Goal: Communication & Community: Share content

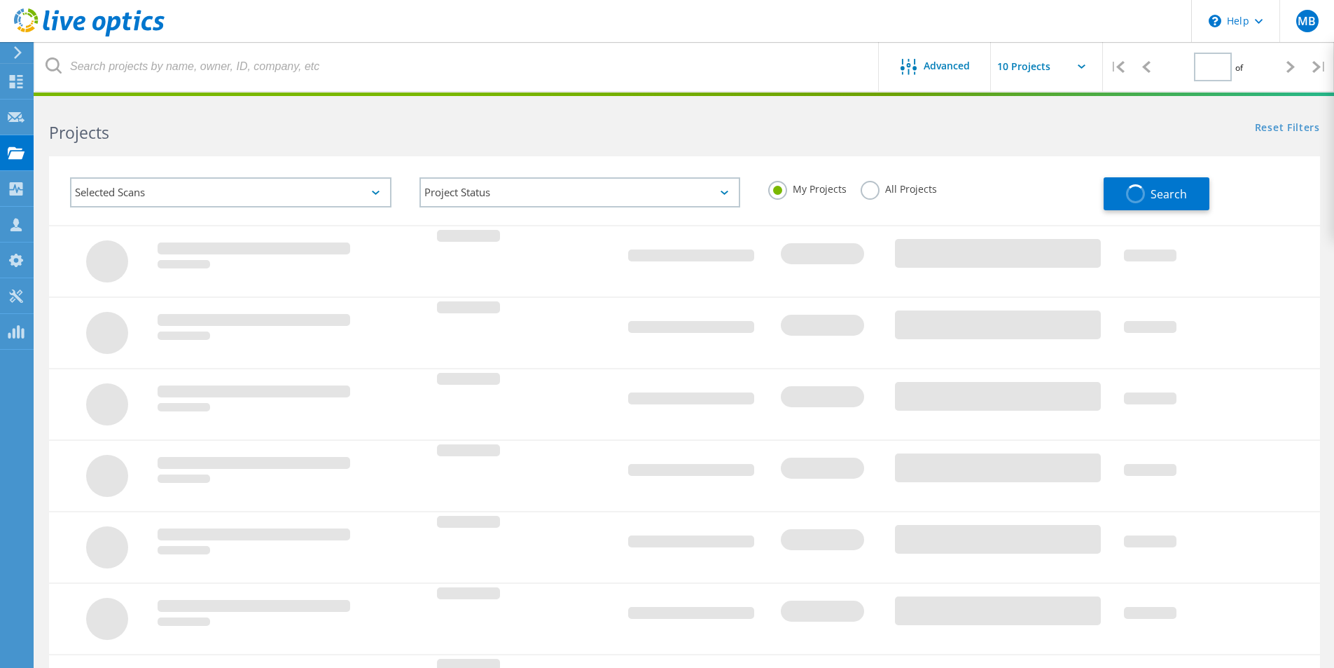
type input "1"
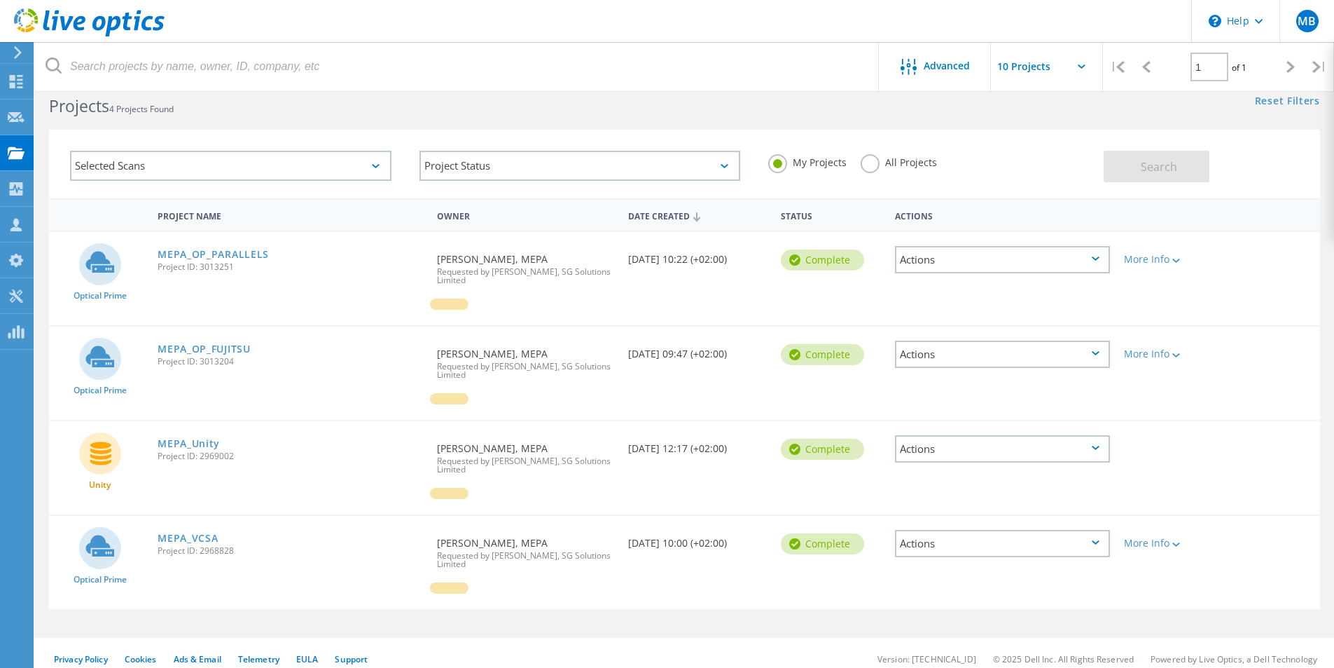
scroll to position [39, 0]
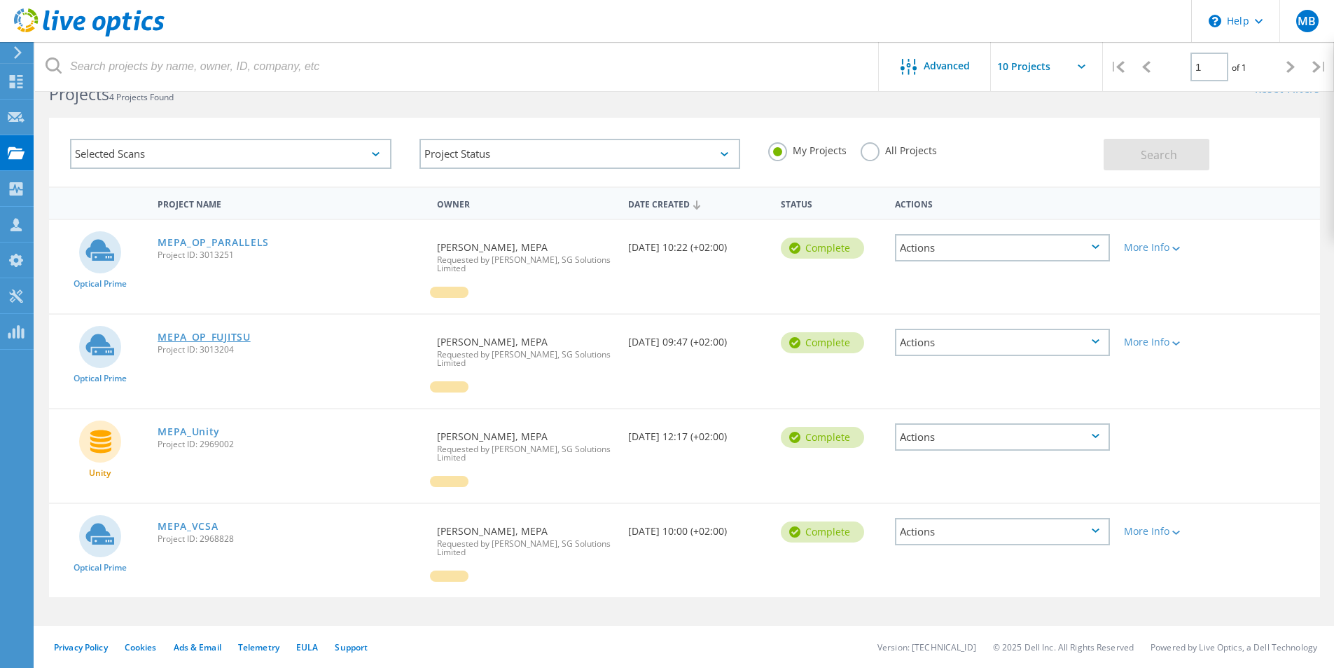
click at [192, 339] on link "MEPA_OP_FUJITSU" at bounding box center [204, 337] width 93 height 10
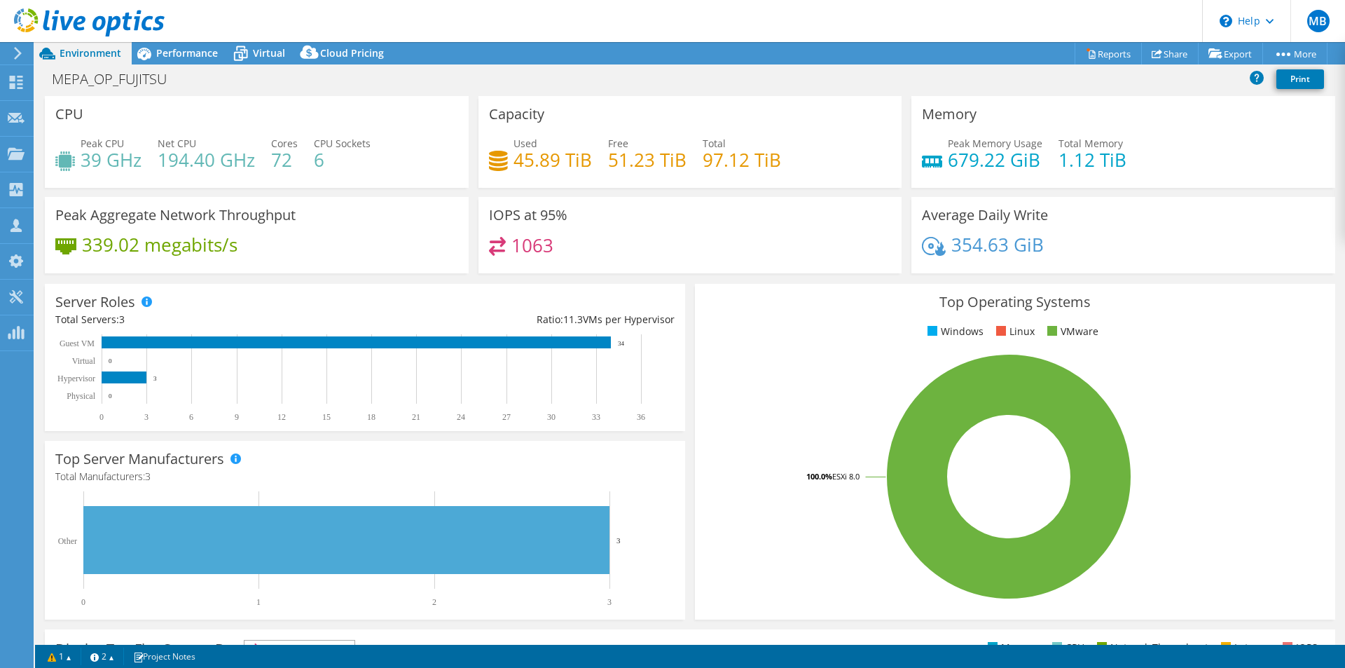
select select "USD"
click at [184, 48] on span "Performance" at bounding box center [187, 52] width 62 height 13
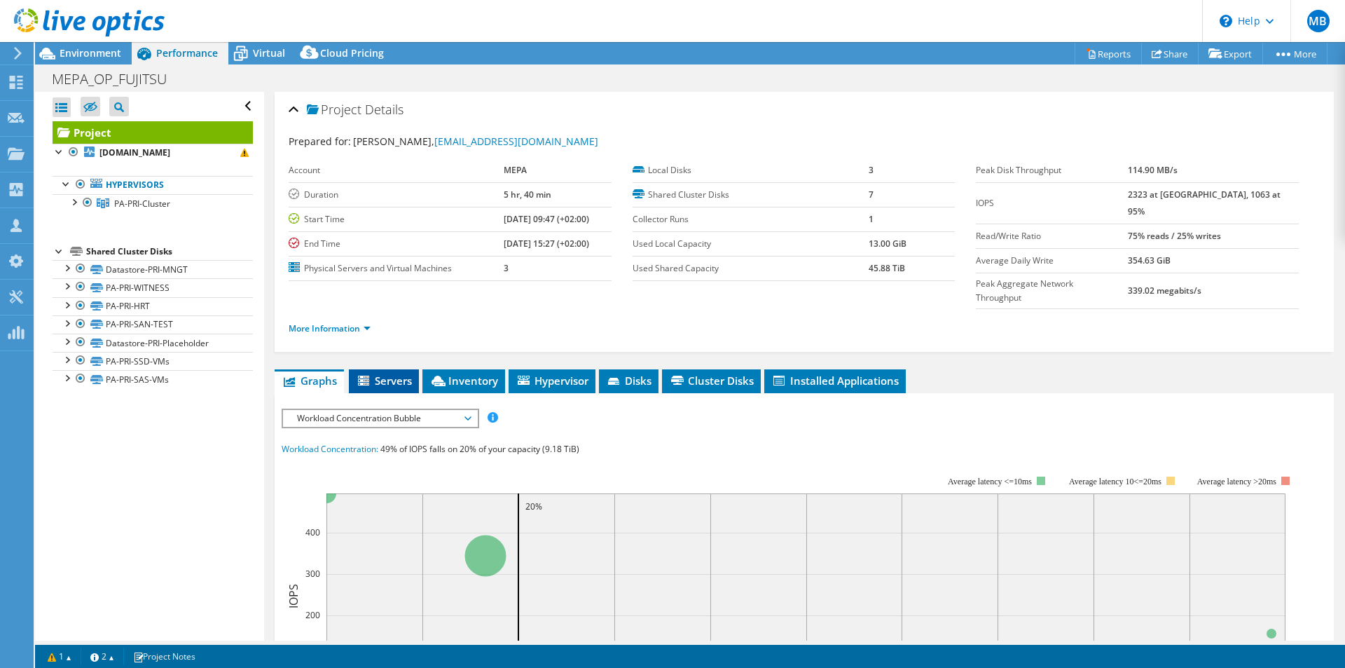
click at [380, 373] on span "Servers" at bounding box center [384, 380] width 56 height 14
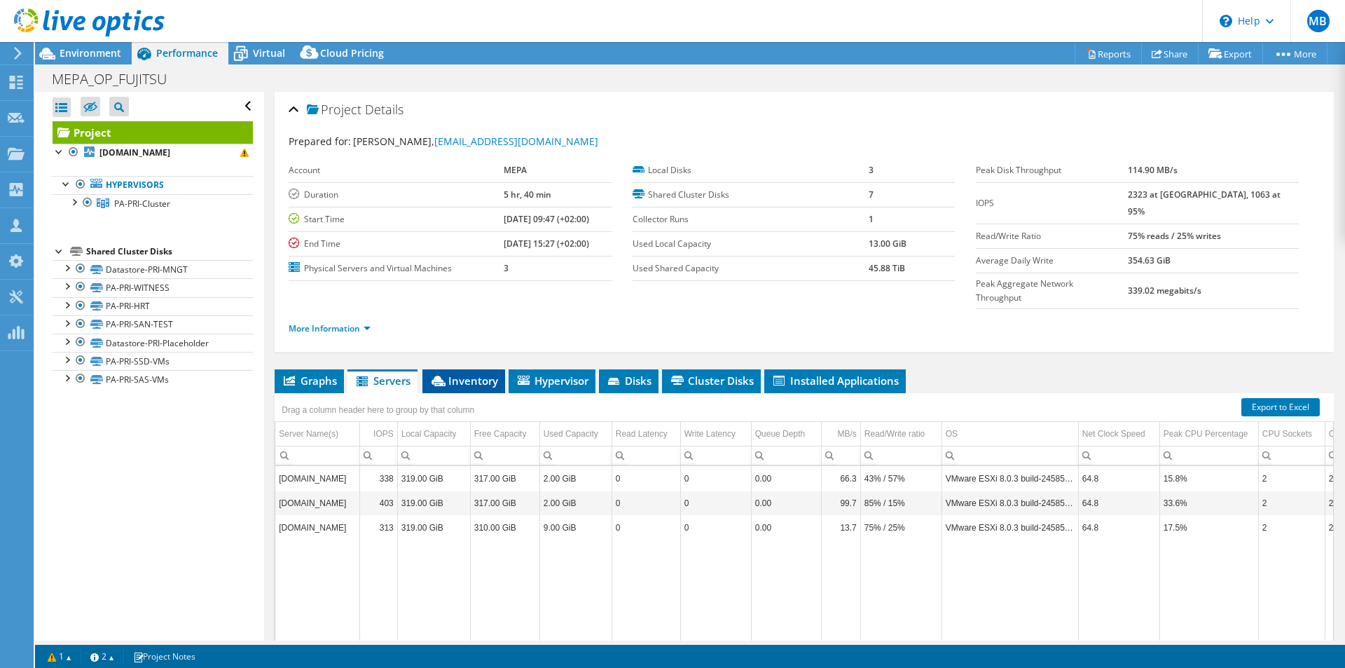
click at [471, 373] on span "Inventory" at bounding box center [463, 380] width 69 height 14
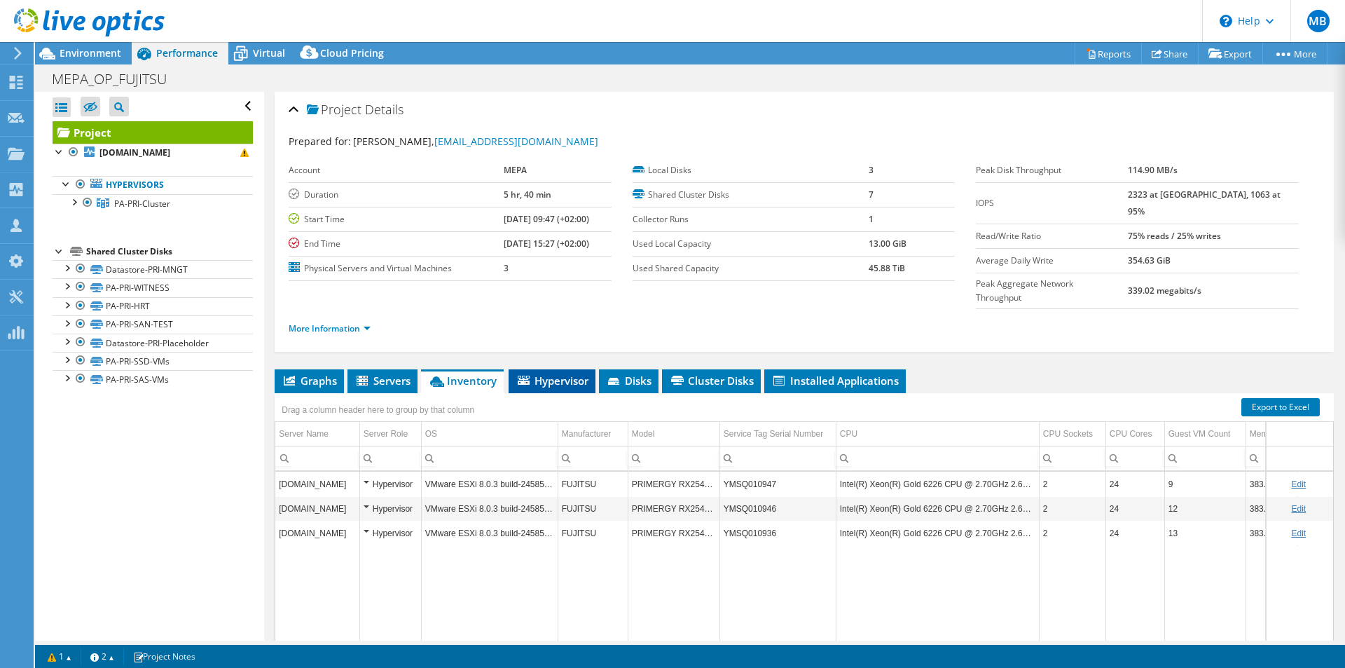
click at [563, 373] on span "Hypervisor" at bounding box center [552, 380] width 73 height 14
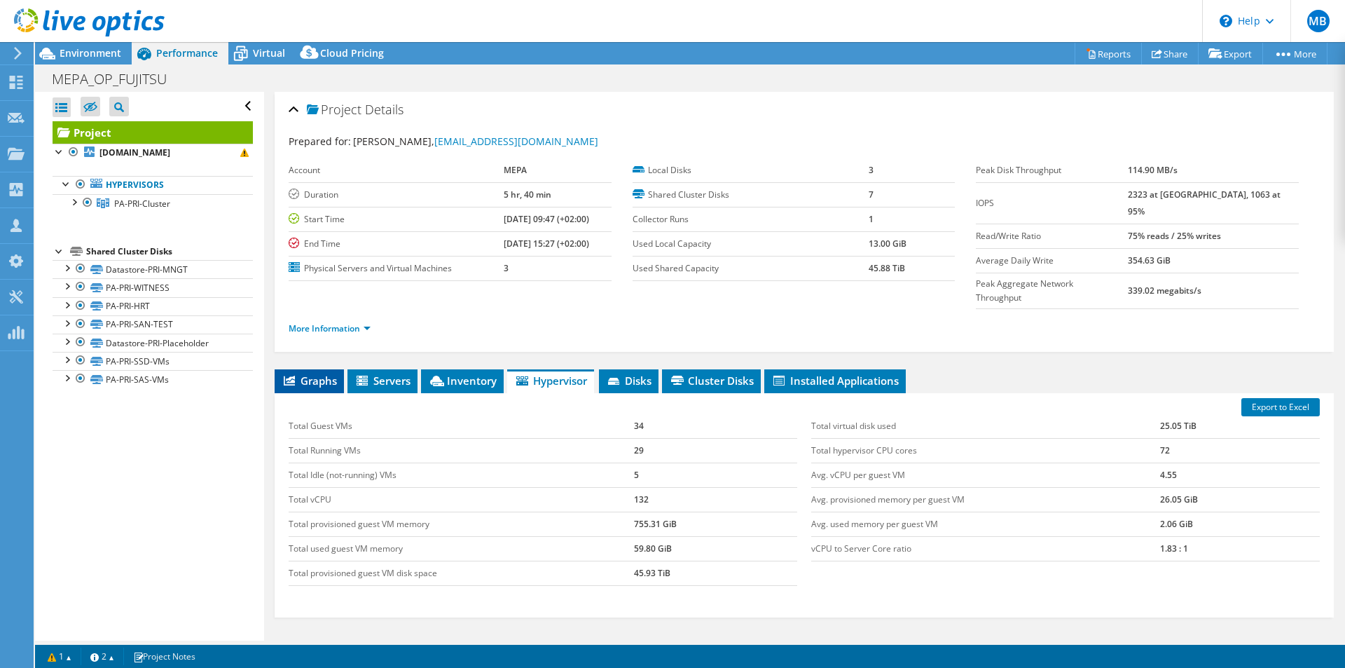
click at [312, 373] on span "Graphs" at bounding box center [309, 380] width 55 height 14
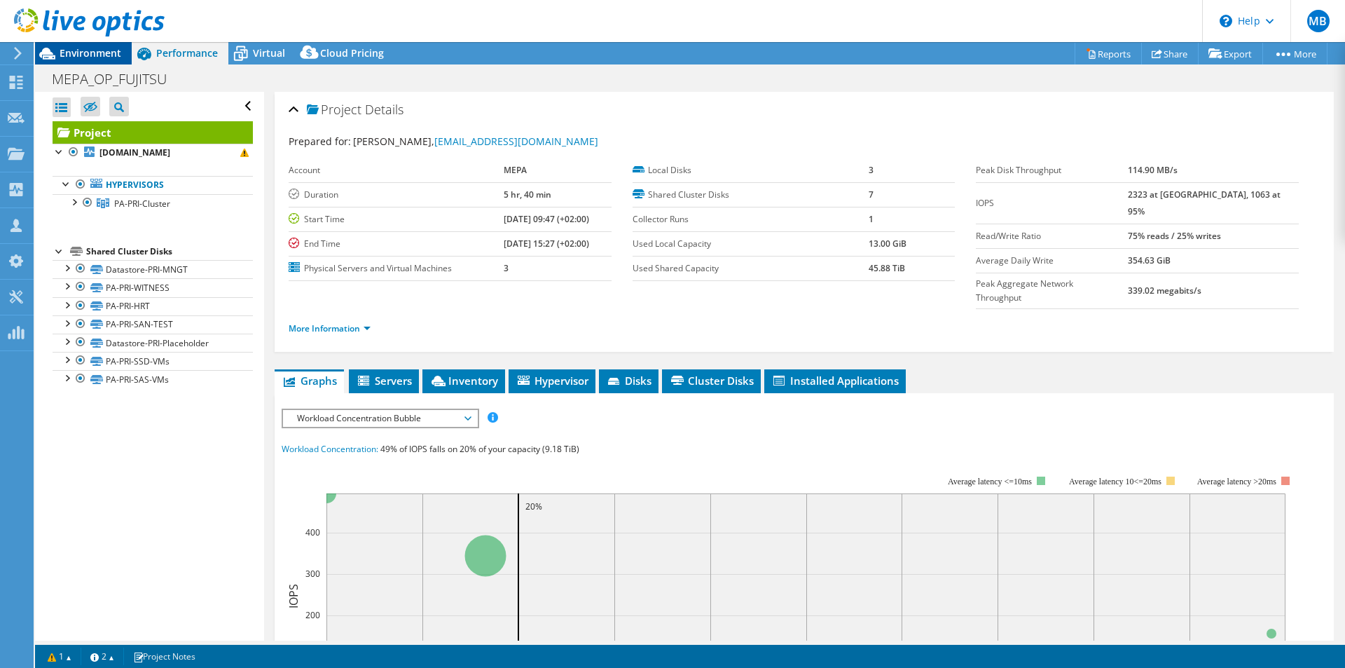
click at [91, 52] on span "Environment" at bounding box center [91, 52] width 62 height 13
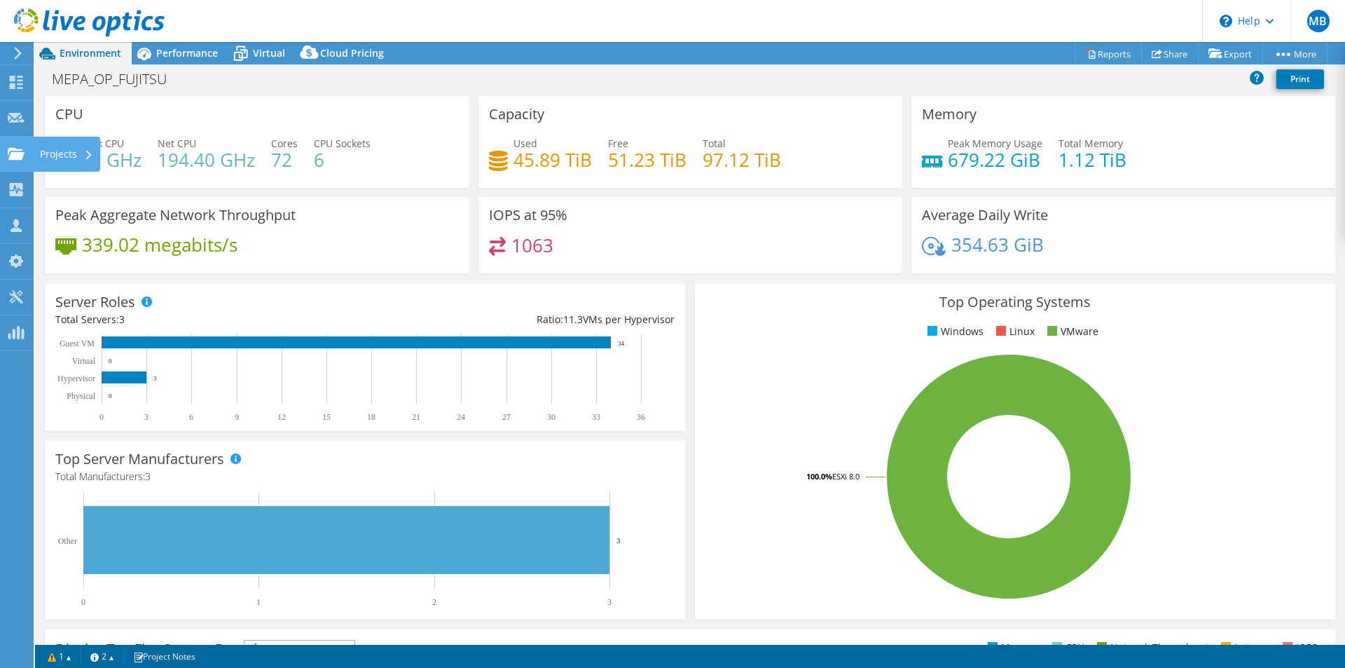
click at [8, 160] on icon at bounding box center [16, 153] width 17 height 13
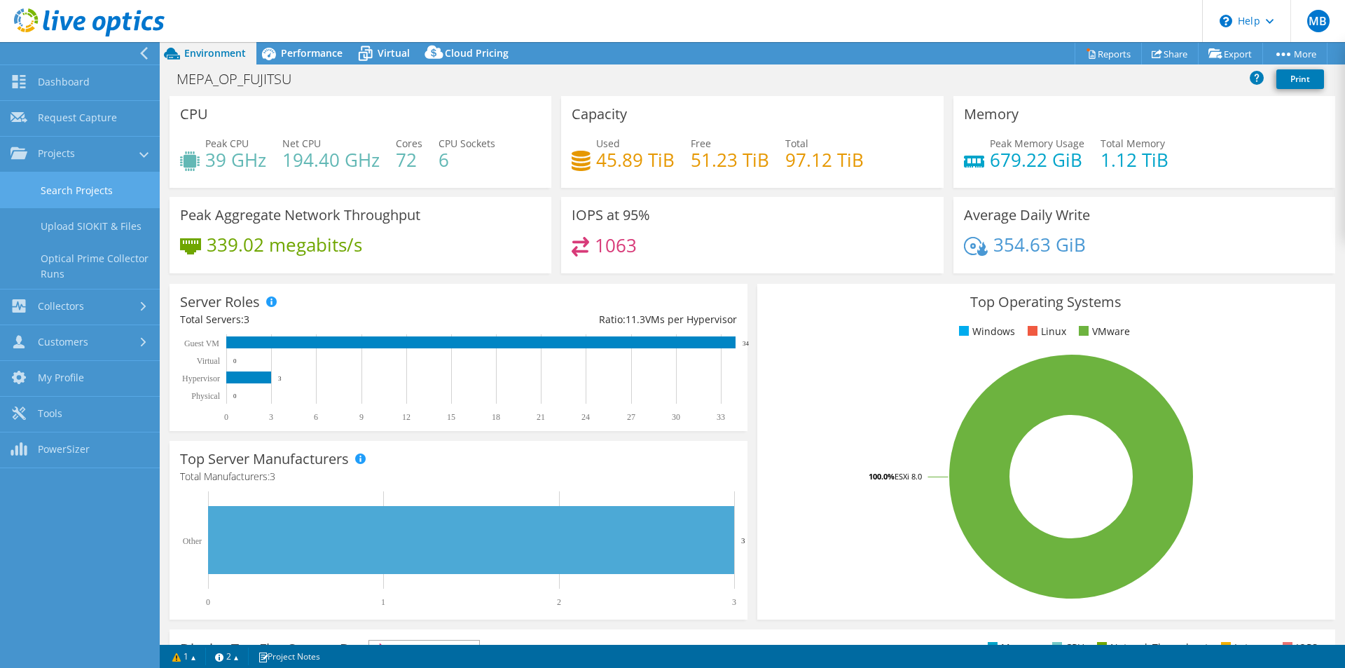
click at [90, 189] on link "Search Projects" at bounding box center [80, 190] width 160 height 36
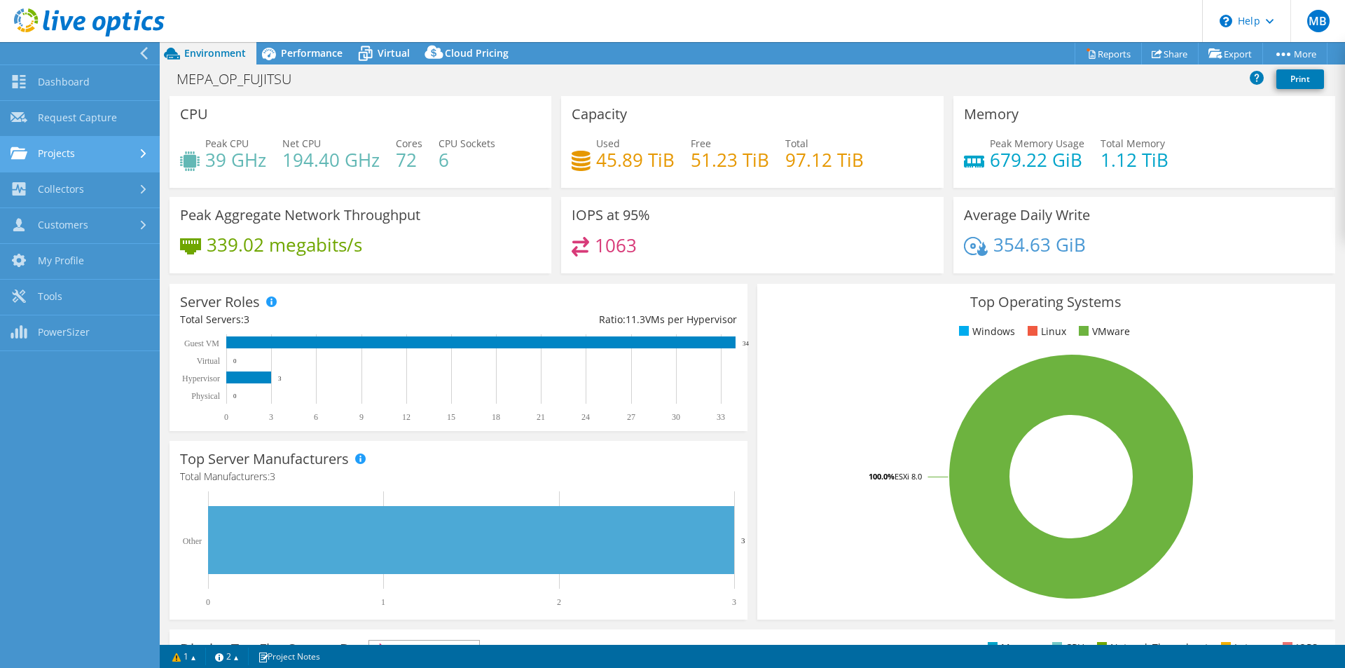
click at [90, 155] on link "Projects" at bounding box center [80, 155] width 160 height 36
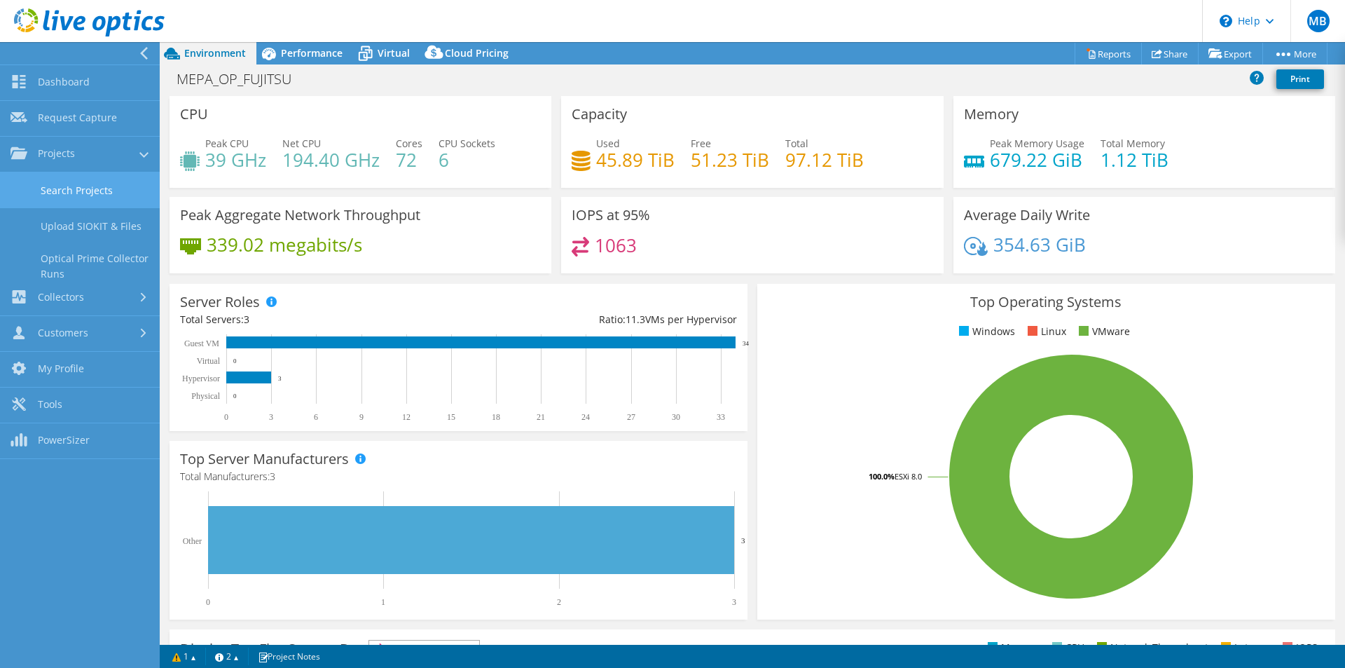
click at [68, 197] on link "Search Projects" at bounding box center [80, 190] width 160 height 36
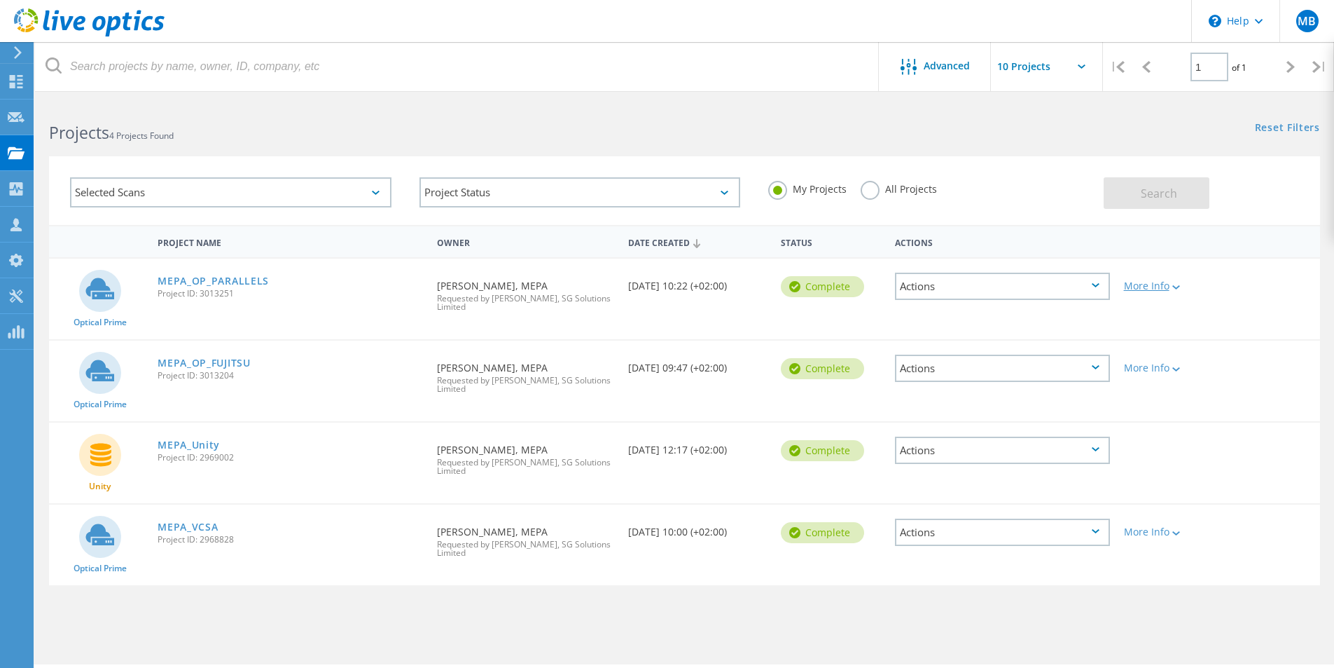
click at [1179, 291] on div at bounding box center [1175, 286] width 11 height 8
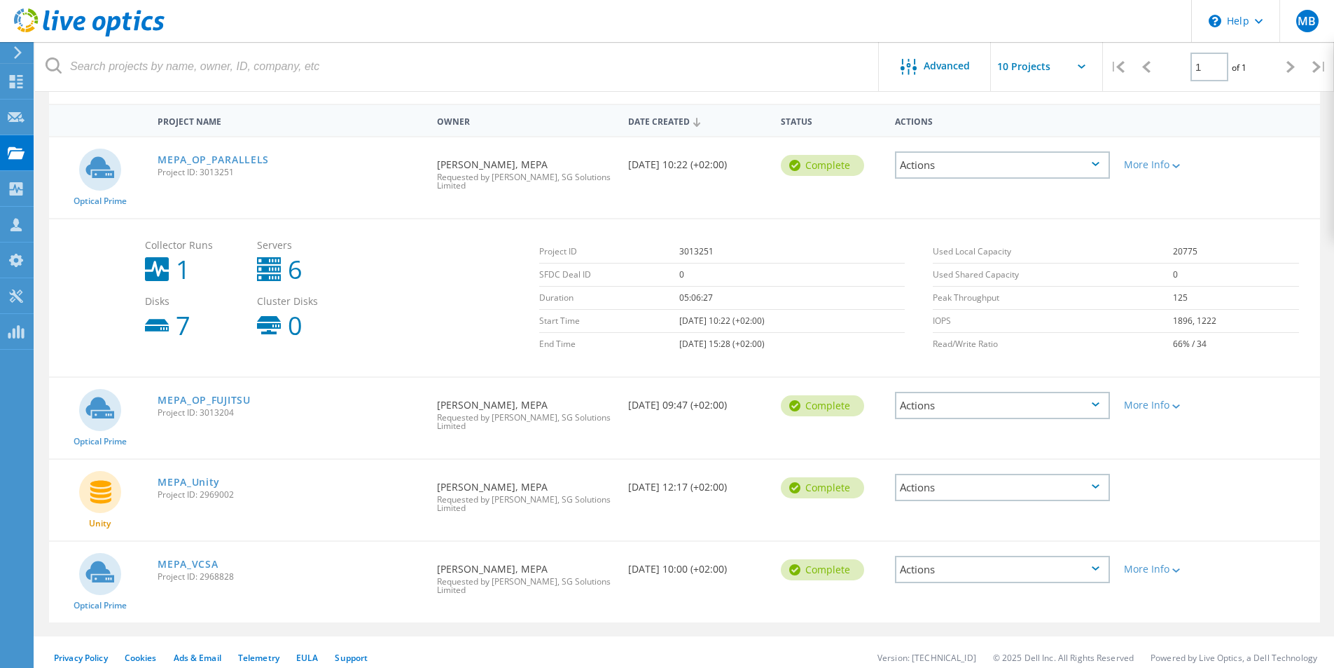
scroll to position [132, 0]
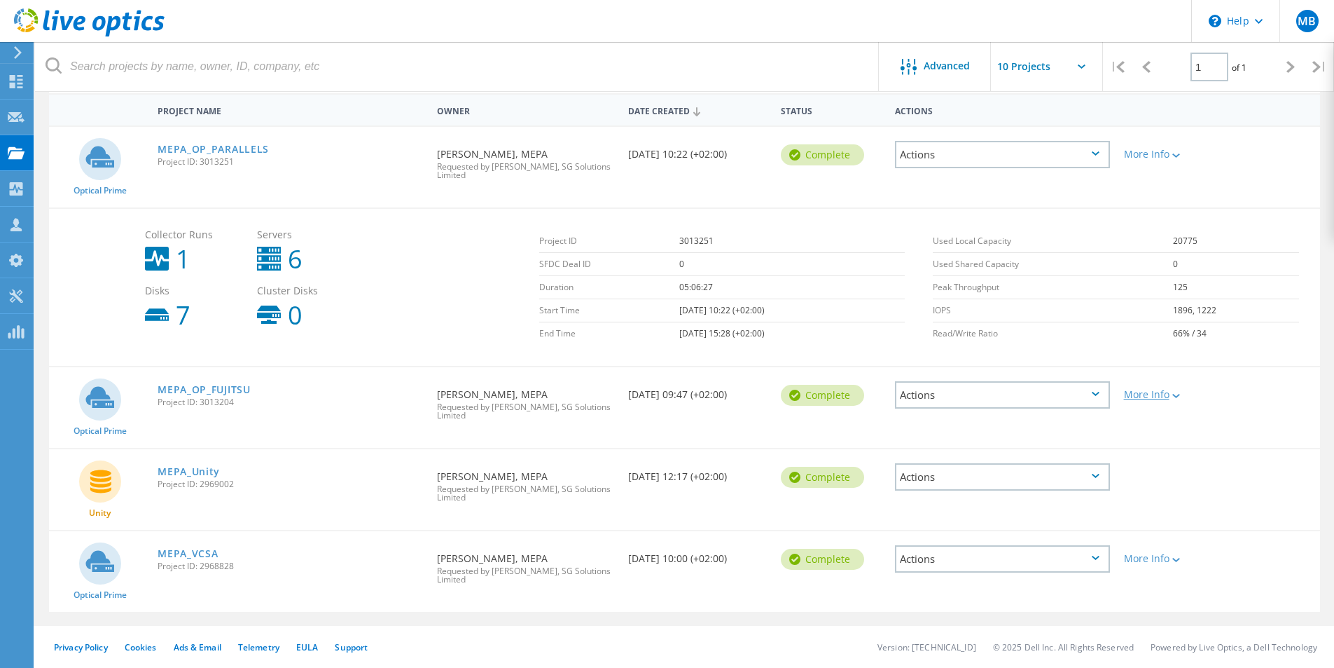
click at [1182, 394] on div "More Info" at bounding box center [1168, 394] width 88 height 10
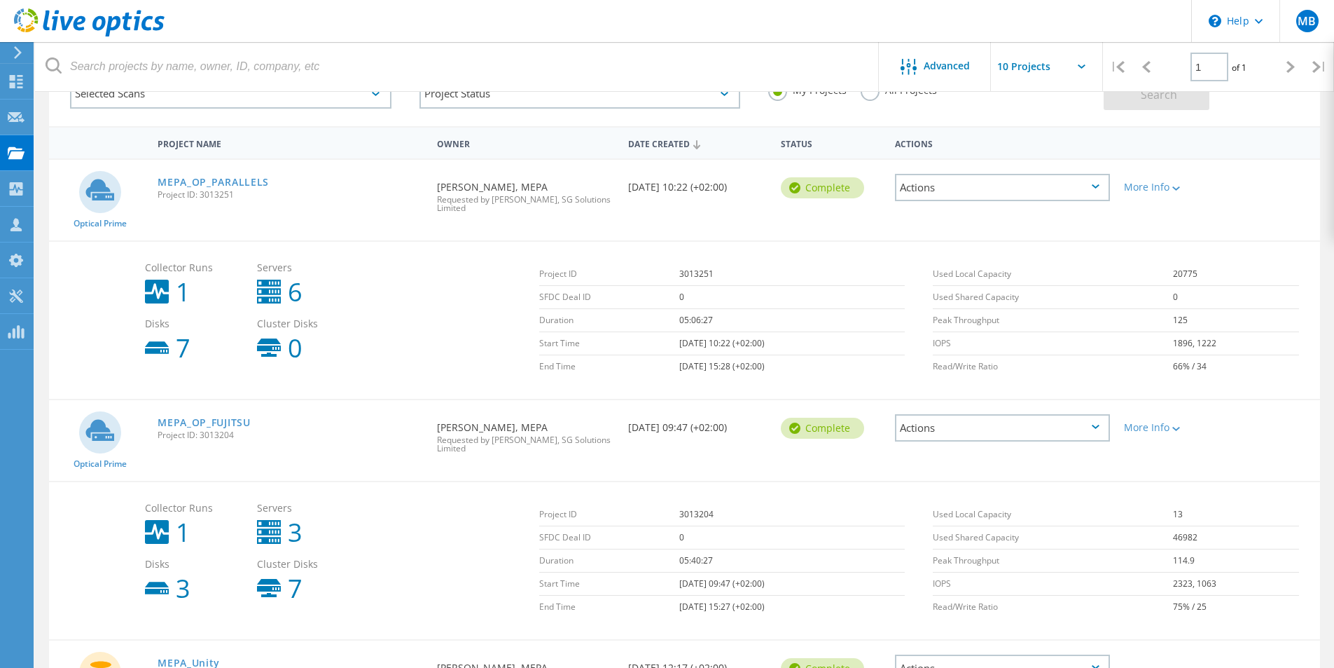
scroll to position [150, 0]
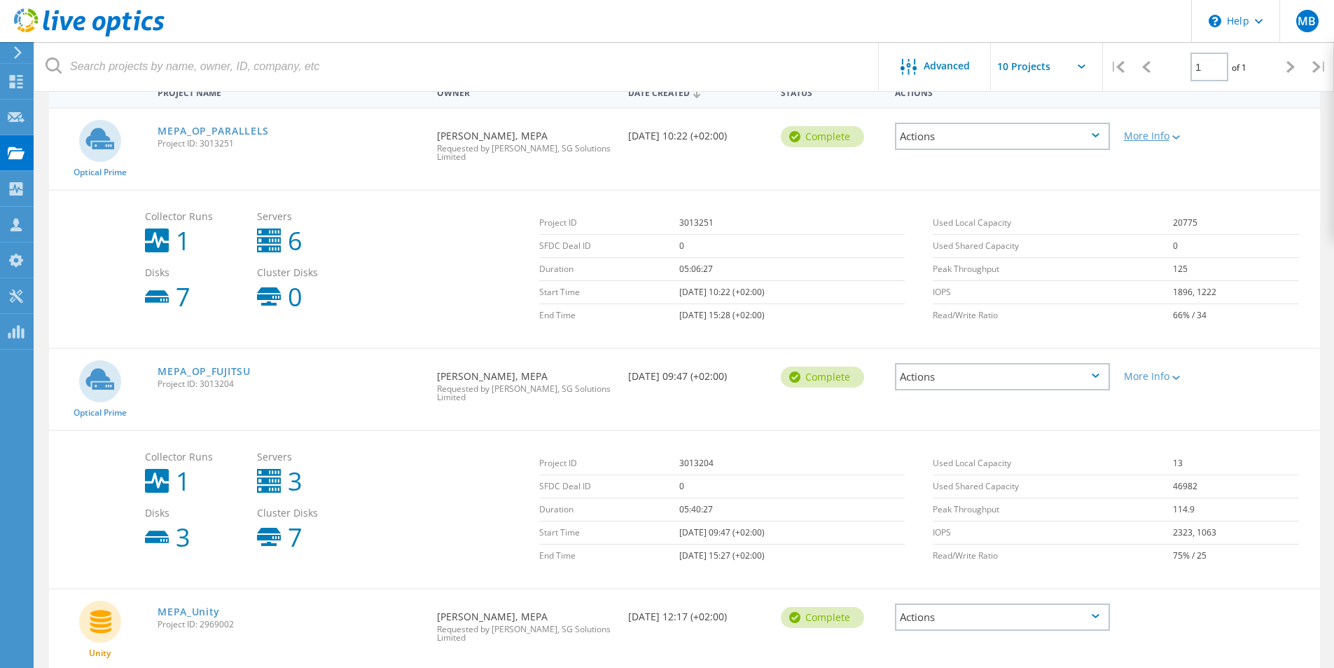
click at [1171, 136] on div "More Info" at bounding box center [1168, 136] width 88 height 10
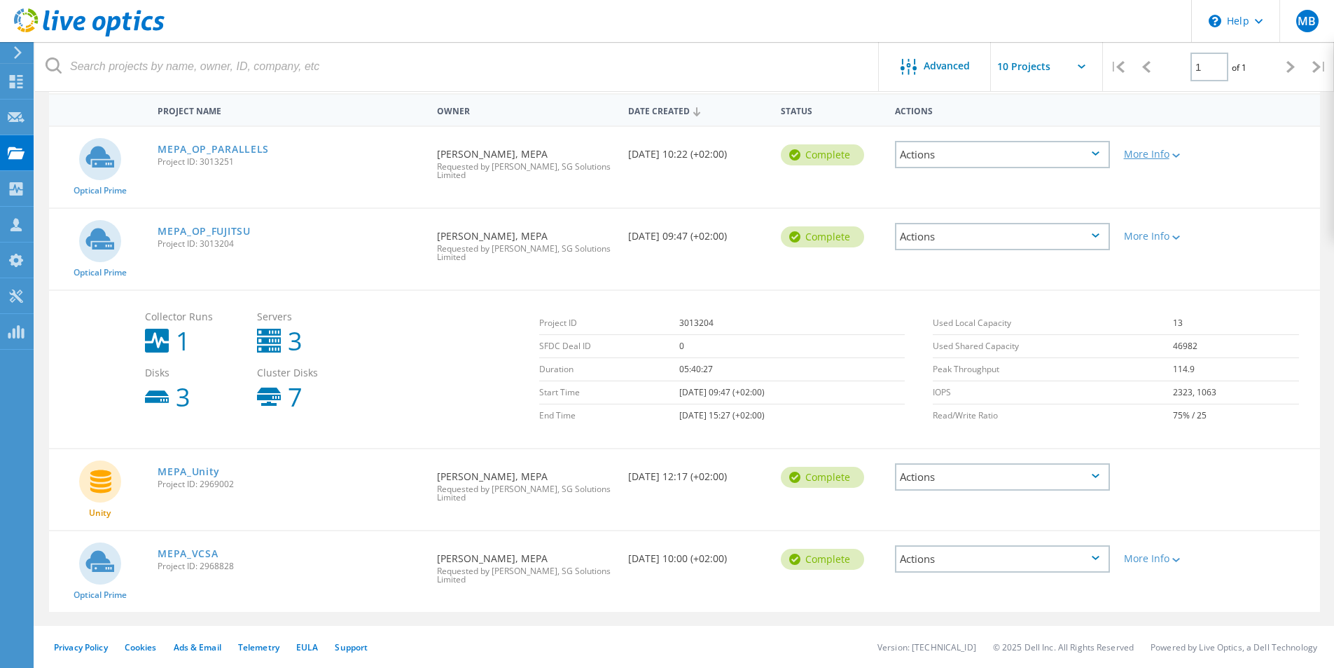
scroll to position [132, 0]
click at [1177, 245] on div "More Info" at bounding box center [1168, 232] width 102 height 46
click at [1175, 234] on div at bounding box center [1175, 237] width 11 height 8
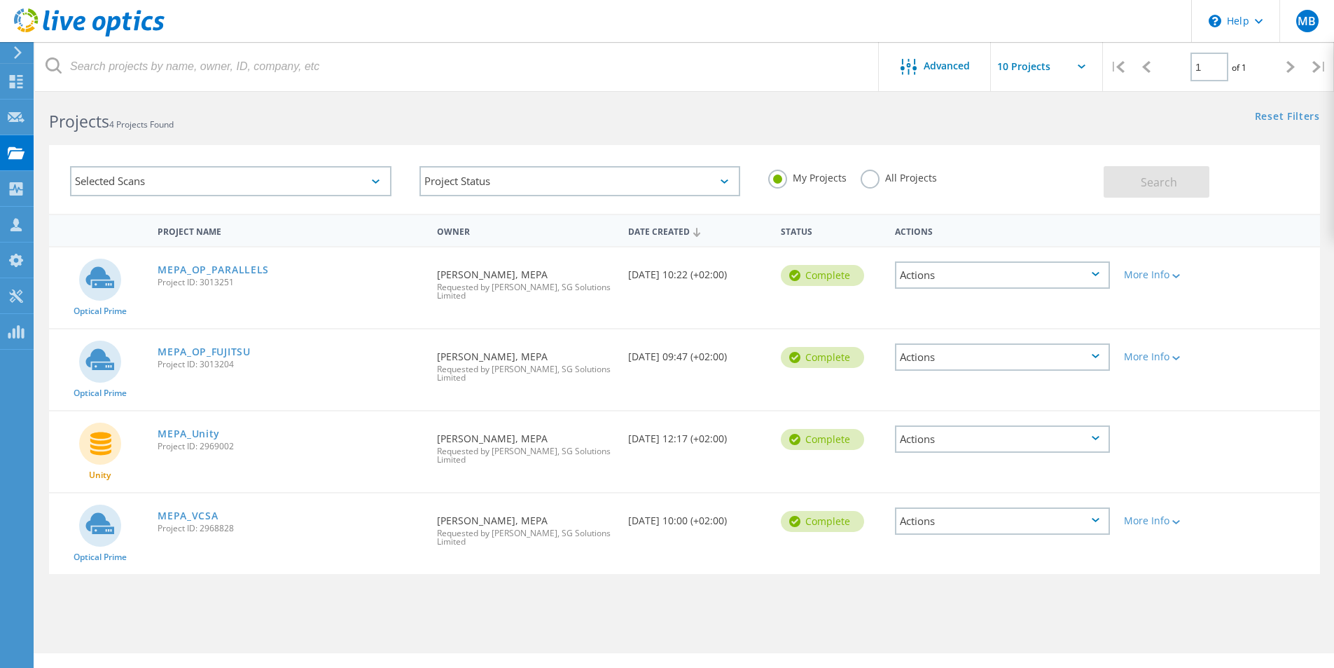
scroll to position [0, 0]
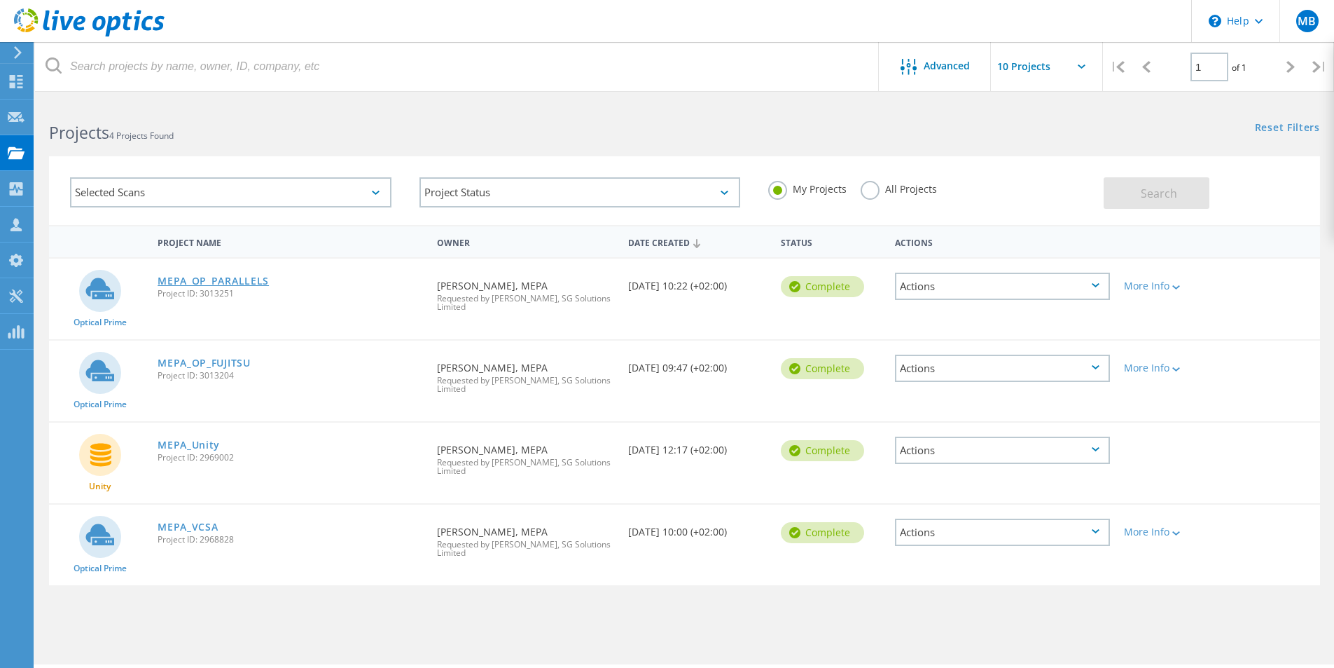
click at [242, 283] on link "MEPA_OP_PARALLELS" at bounding box center [213, 281] width 111 height 10
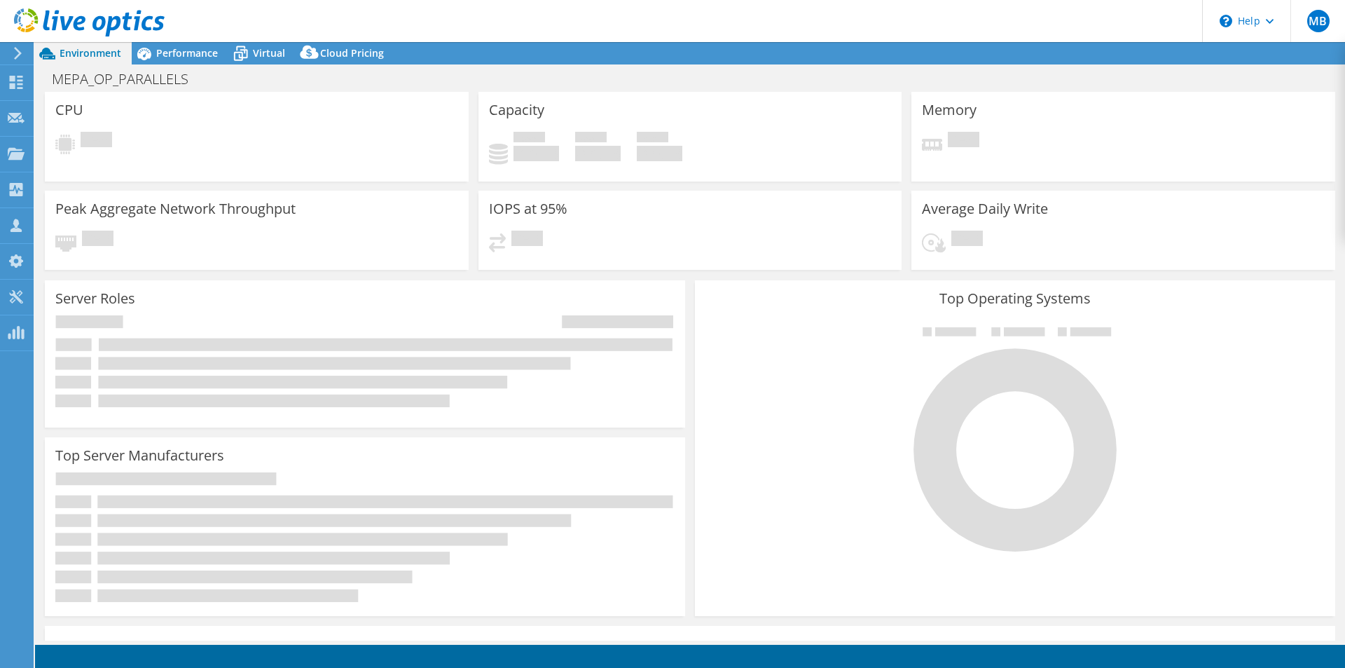
select select "USD"
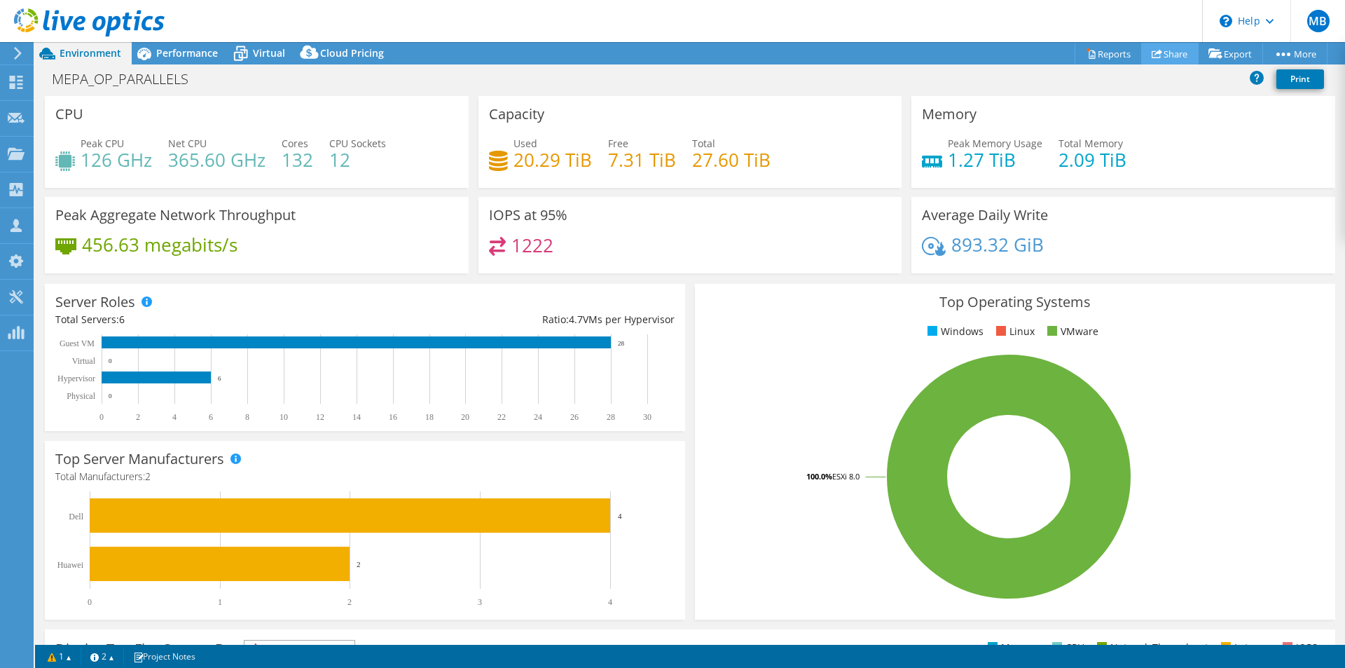
click at [1171, 55] on link "Share" at bounding box center [1169, 54] width 57 height 22
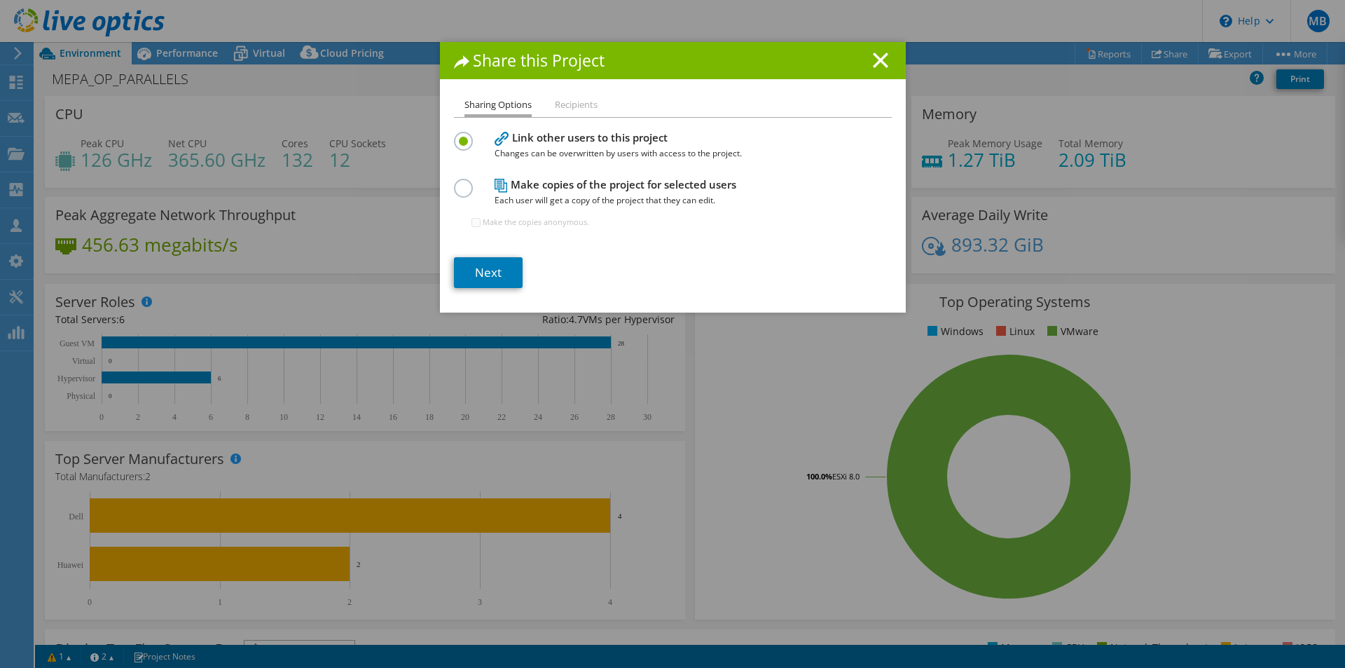
click at [566, 101] on li "Recipients" at bounding box center [576, 106] width 43 height 18
click at [653, 195] on span "Each user will get a copy of the project that they can edit." at bounding box center [670, 200] width 350 height 15
click at [454, 182] on label at bounding box center [466, 181] width 25 height 4
click at [0, 0] on input "radio" at bounding box center [0, 0] width 0 height 0
click at [494, 266] on link "Next" at bounding box center [488, 272] width 69 height 31
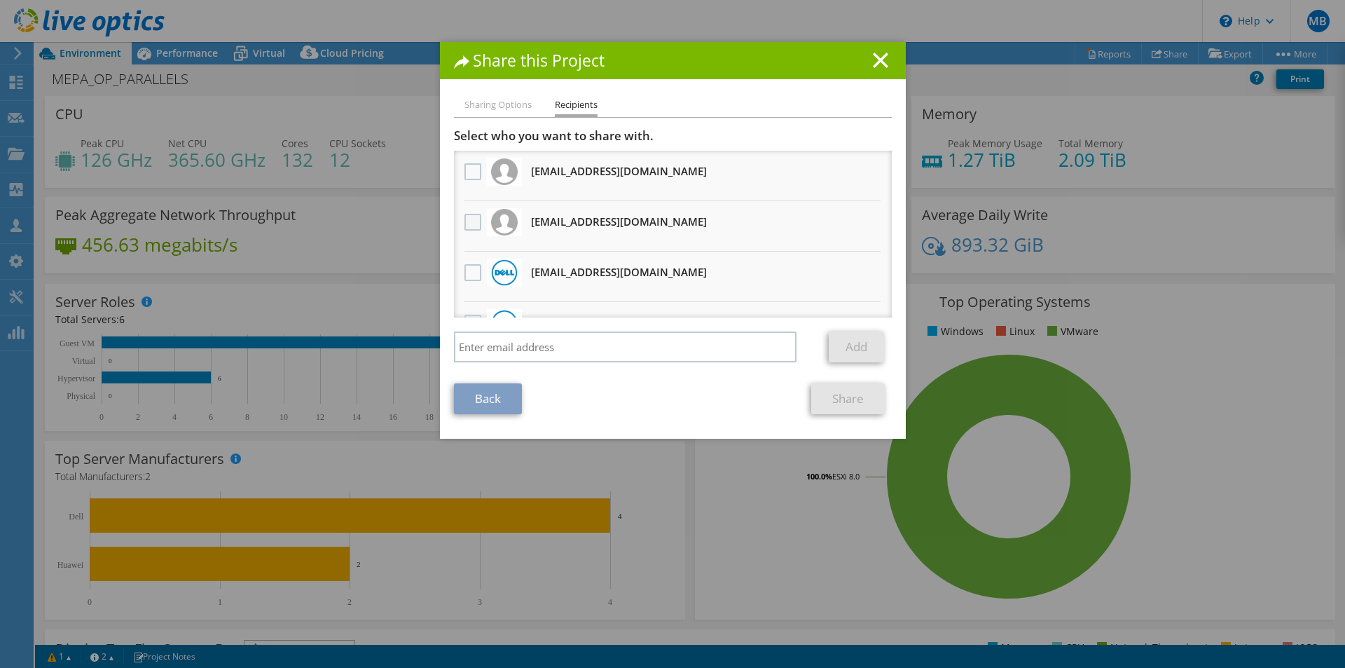
click at [464, 225] on label at bounding box center [474, 222] width 20 height 17
click at [0, 0] on input "checkbox" at bounding box center [0, 0] width 0 height 0
click at [840, 399] on link "Share" at bounding box center [848, 398] width 74 height 31
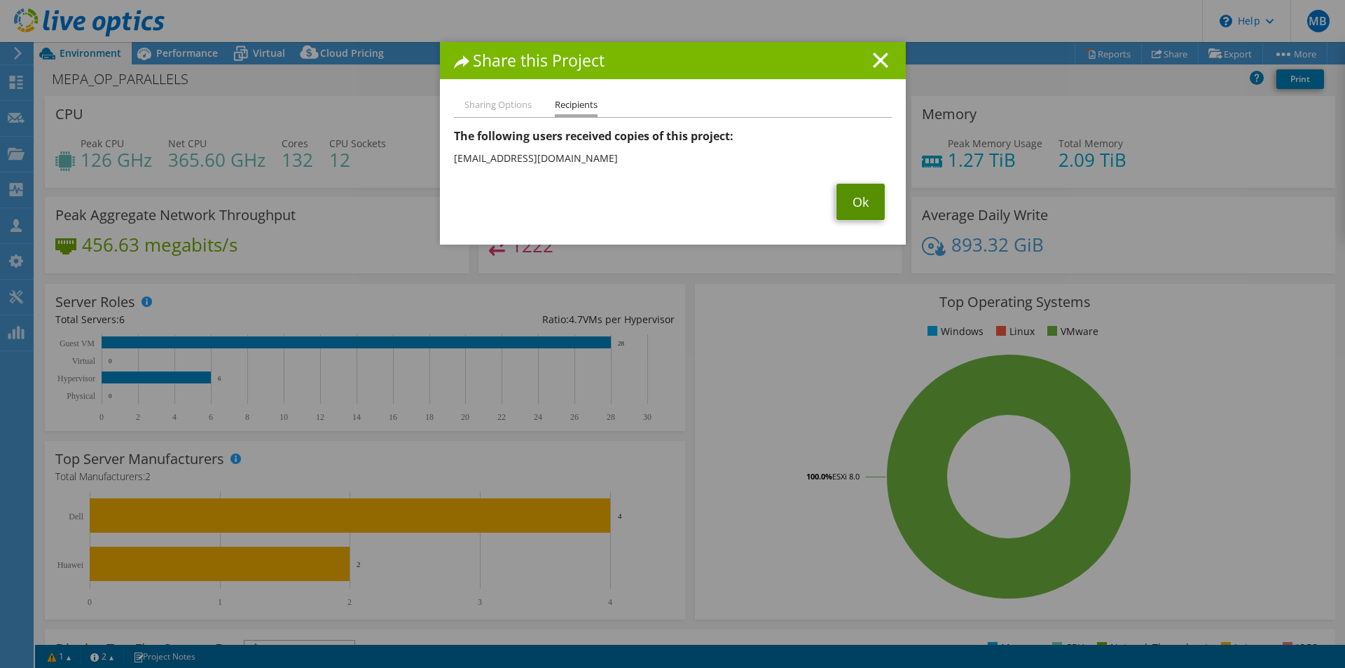
drag, startPoint x: 851, startPoint y: 198, endPoint x: 842, endPoint y: 199, distance: 9.1
click at [851, 198] on link "Ok" at bounding box center [860, 202] width 48 height 36
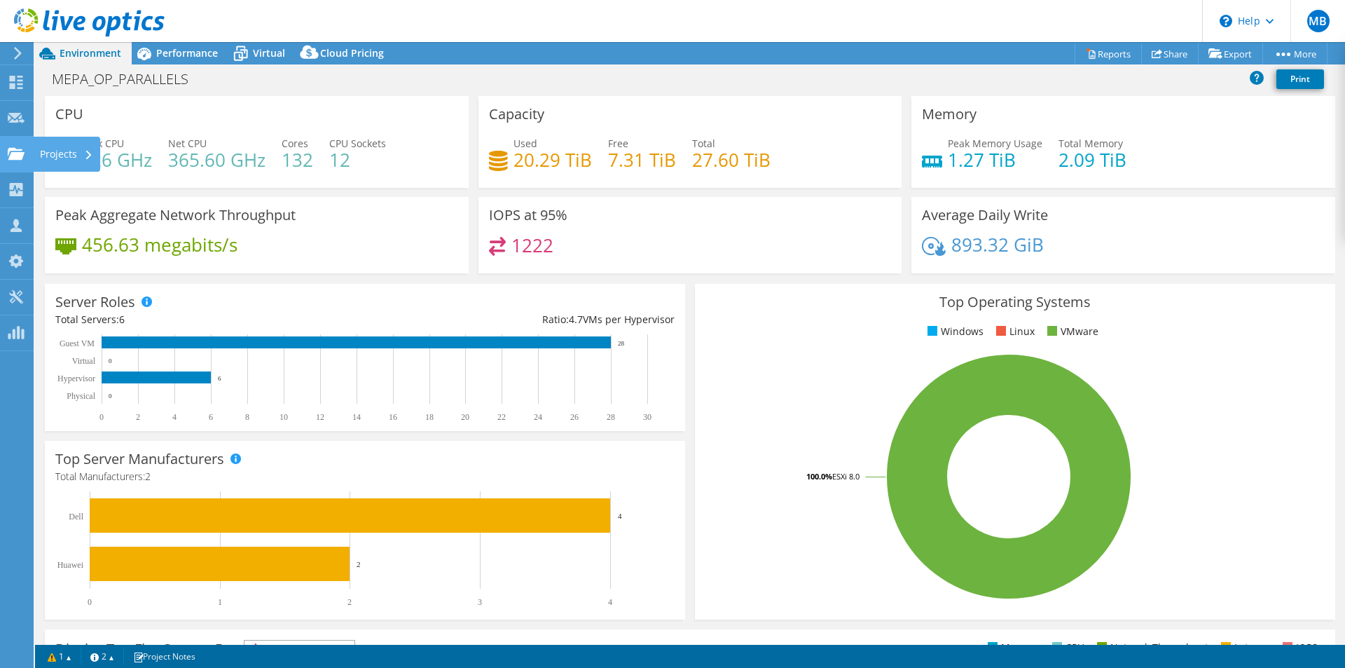
click at [64, 152] on div "Projects" at bounding box center [66, 154] width 67 height 35
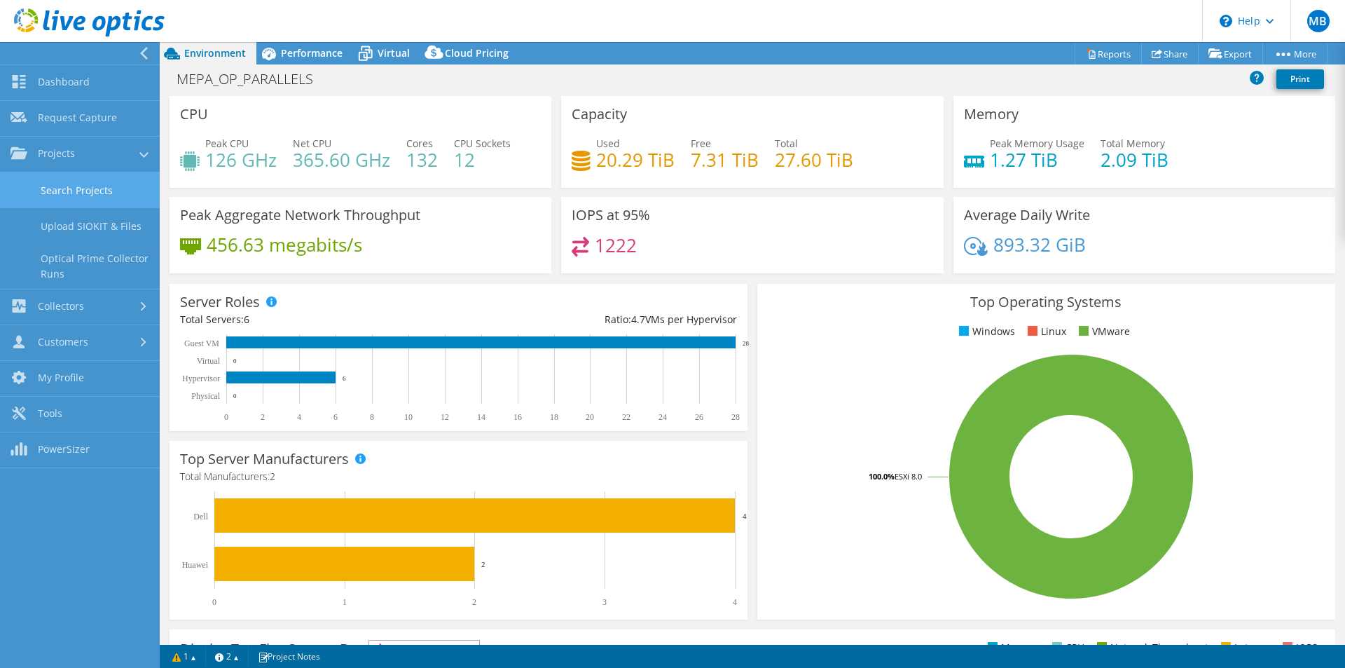
click at [64, 188] on link "Search Projects" at bounding box center [80, 190] width 160 height 36
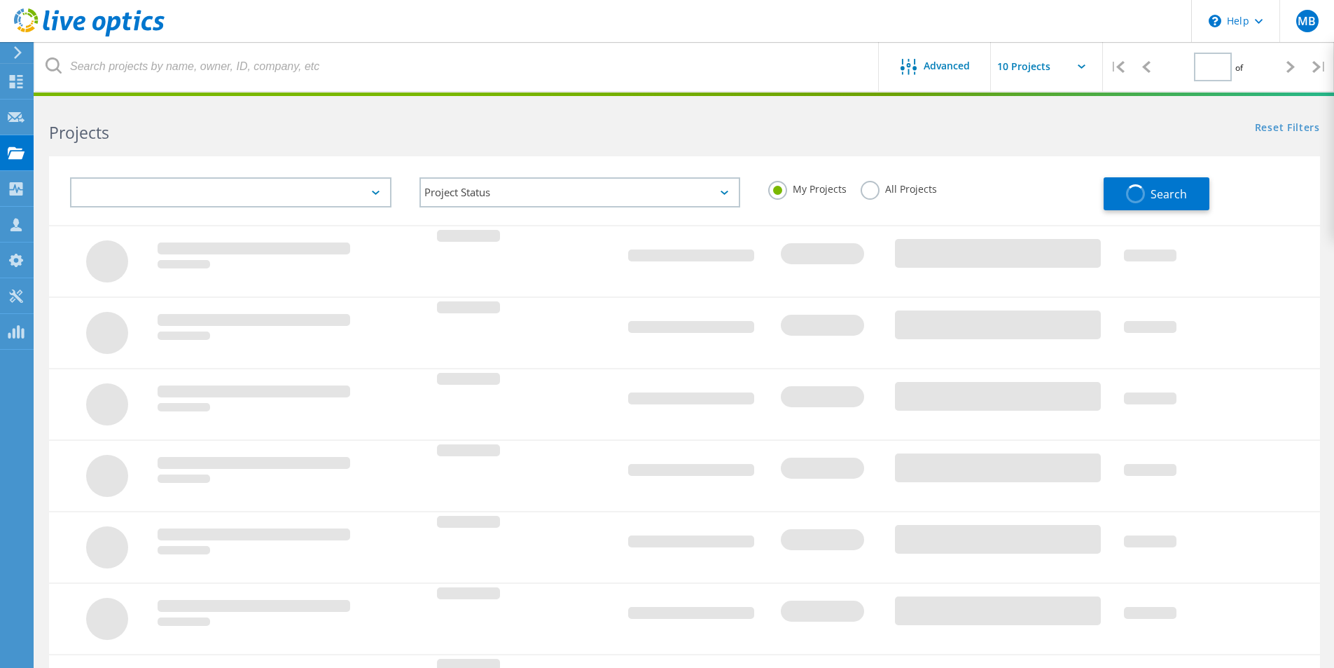
type input "1"
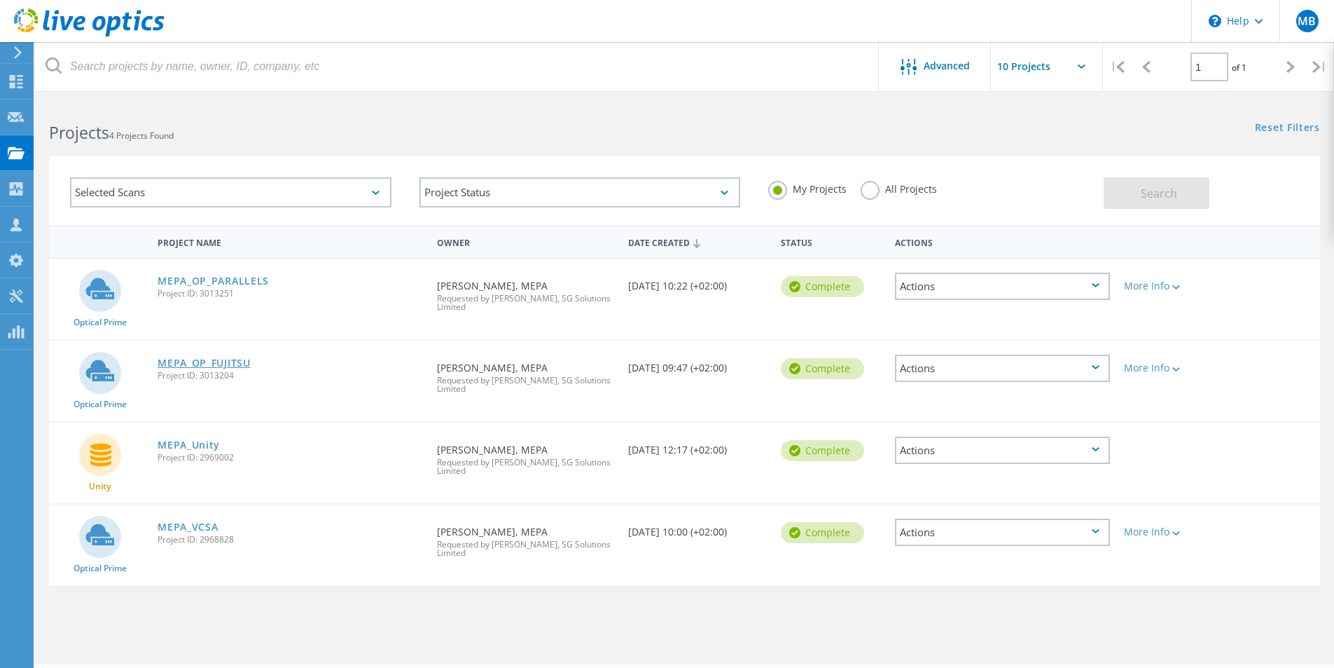
click at [215, 366] on link "MEPA_OP_FUJITSU" at bounding box center [204, 363] width 93 height 10
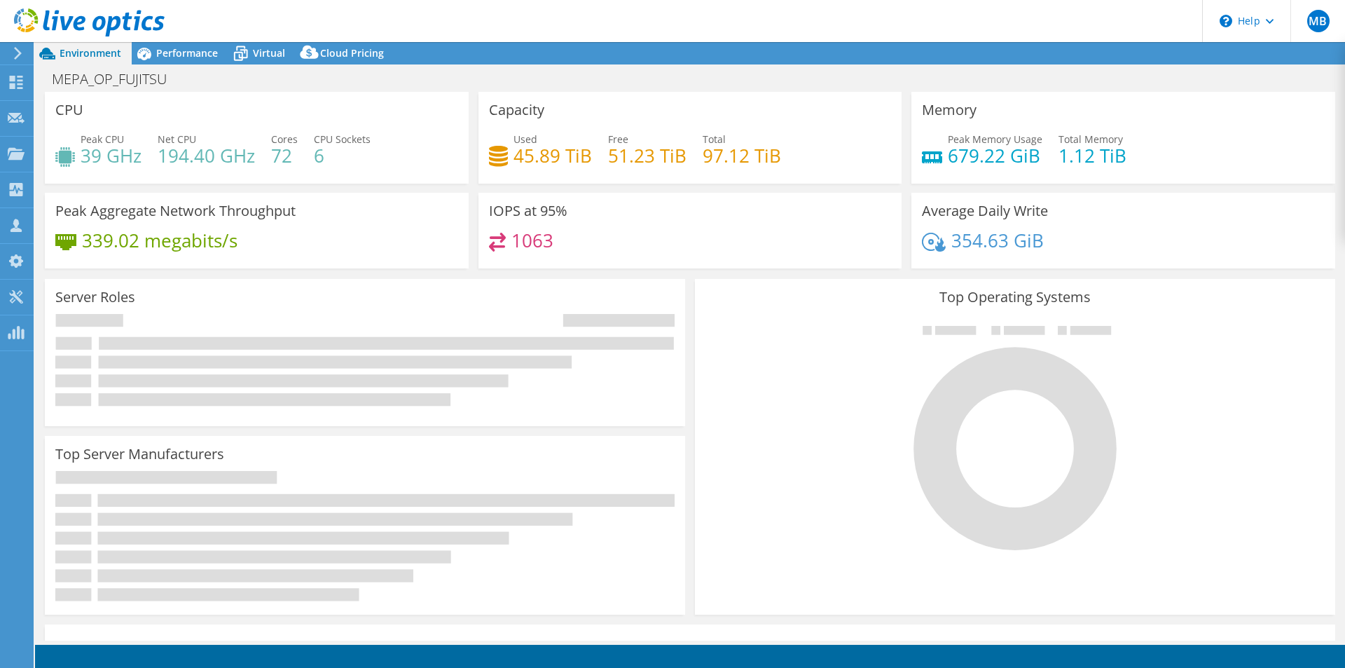
select select "USD"
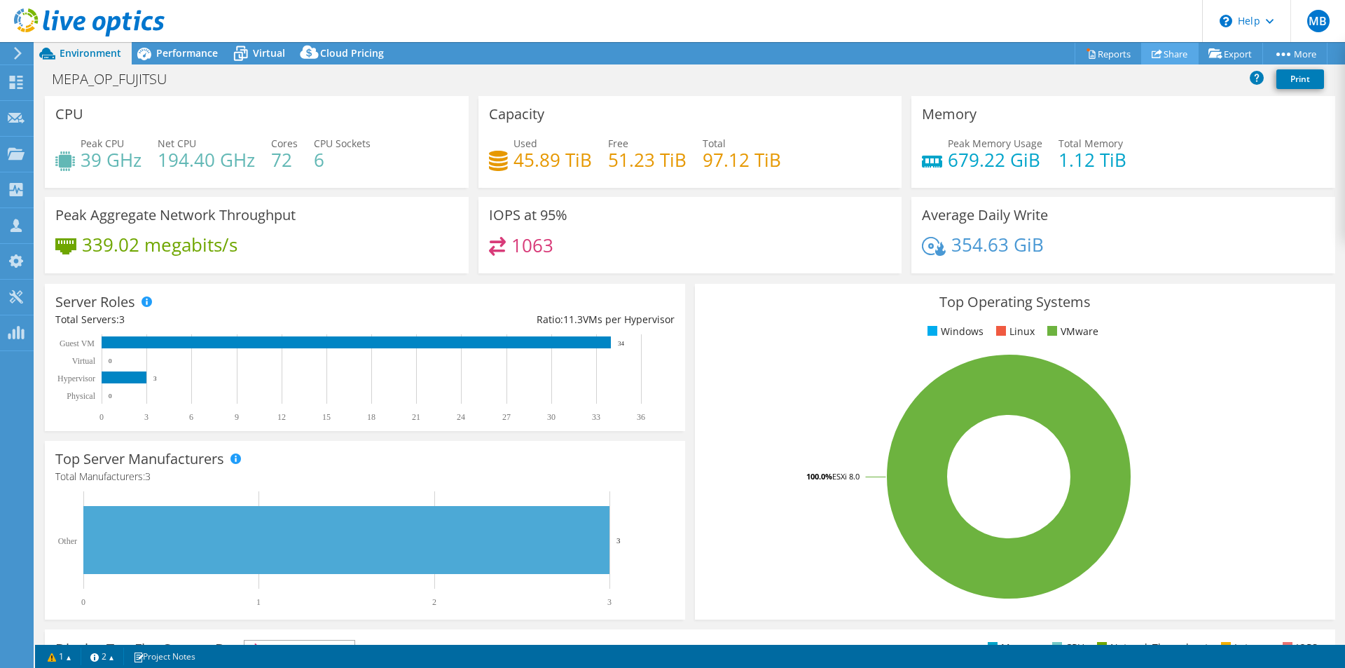
click at [1173, 51] on link "Share" at bounding box center [1169, 54] width 57 height 22
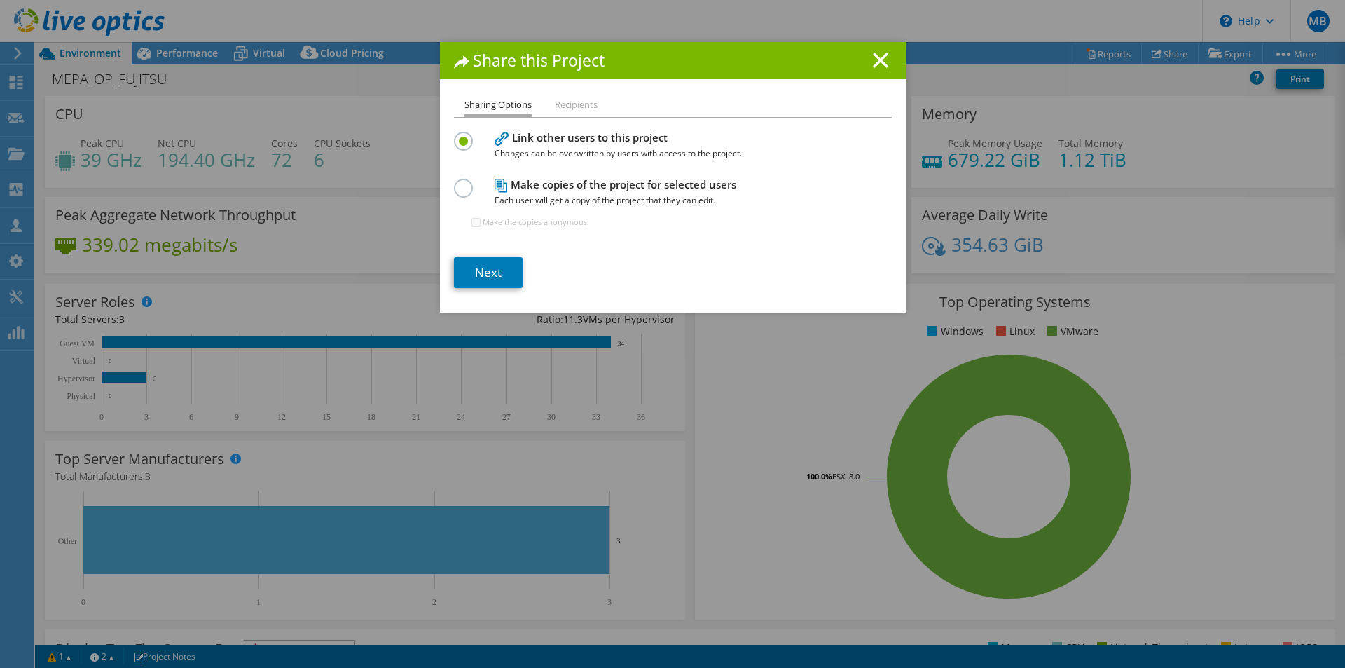
click at [461, 182] on label at bounding box center [466, 181] width 25 height 4
click at [0, 0] on input "radio" at bounding box center [0, 0] width 0 height 0
click at [495, 269] on link "Next" at bounding box center [488, 272] width 69 height 31
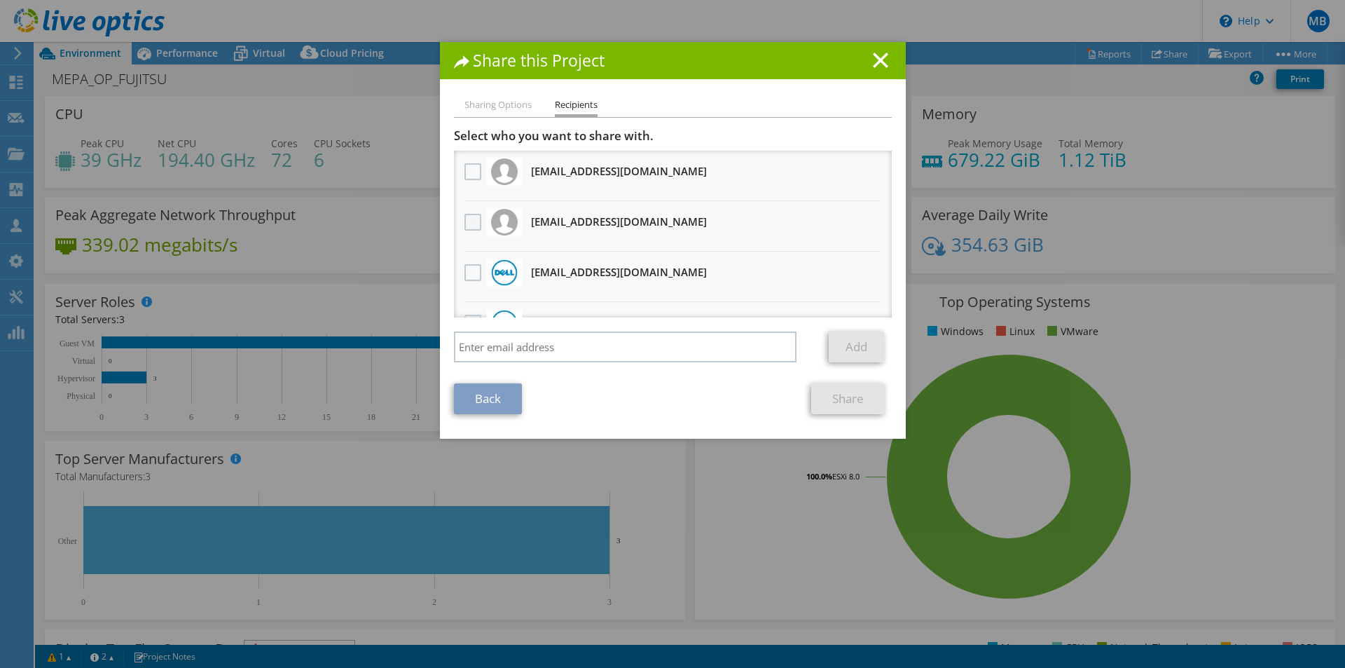
click at [467, 221] on label at bounding box center [474, 222] width 20 height 17
click at [0, 0] on input "checkbox" at bounding box center [0, 0] width 0 height 0
click at [858, 403] on link "Share" at bounding box center [848, 398] width 74 height 31
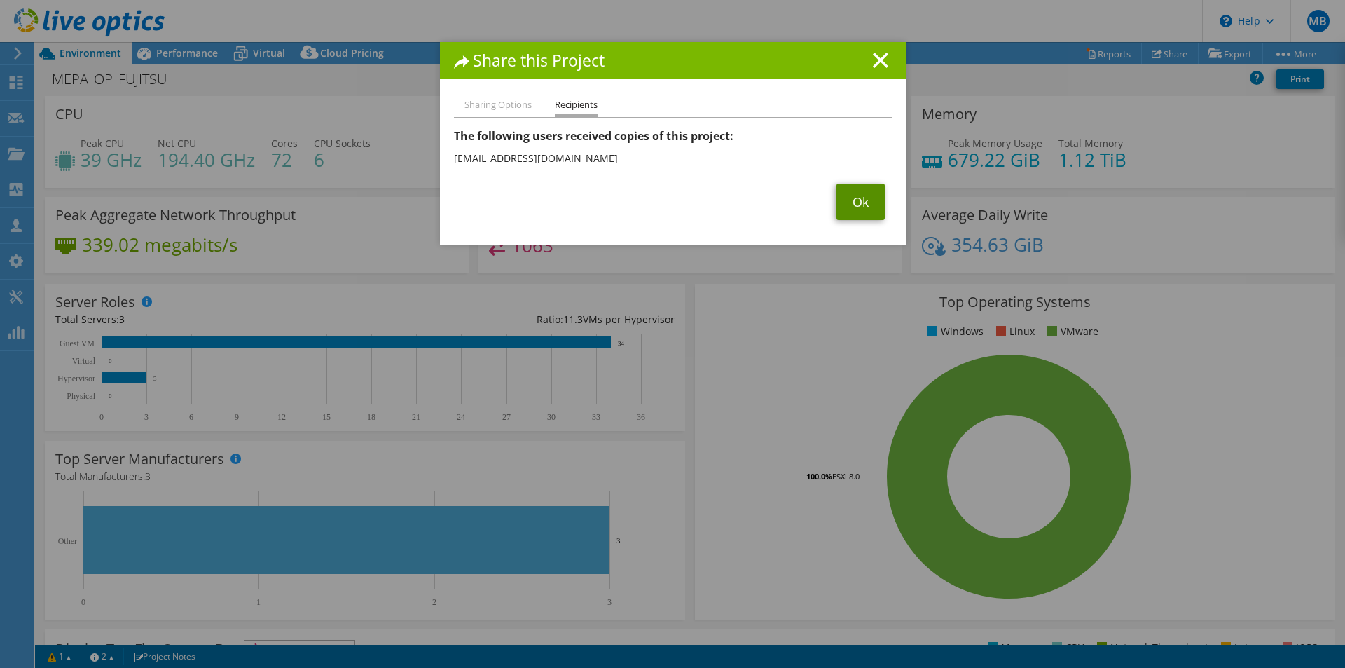
click at [867, 202] on link "Ok" at bounding box center [860, 202] width 48 height 36
